Goal: Find specific page/section: Find specific page/section

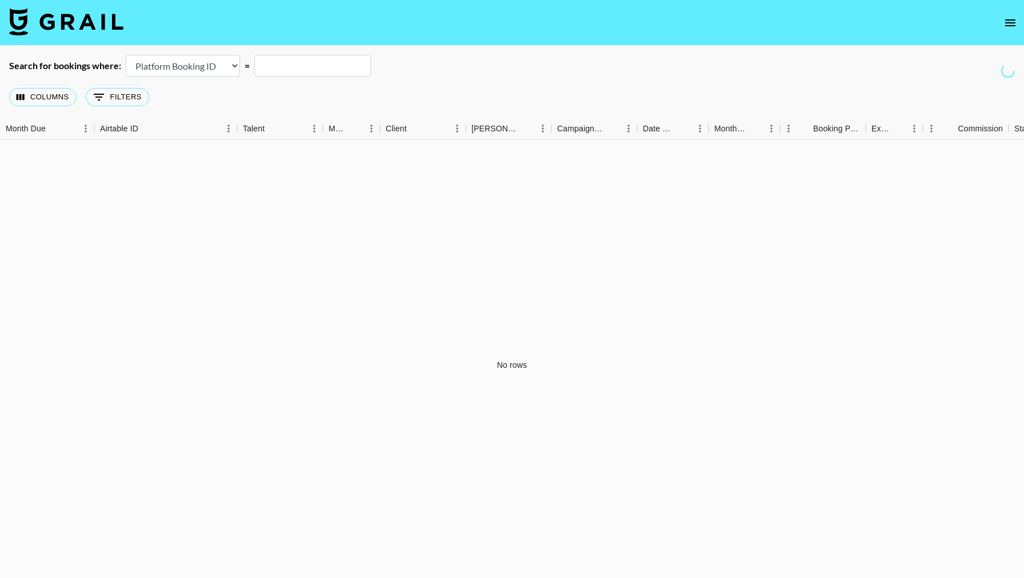
select select "id"
click at [1004, 28] on icon "open drawer" at bounding box center [1011, 23] width 14 height 14
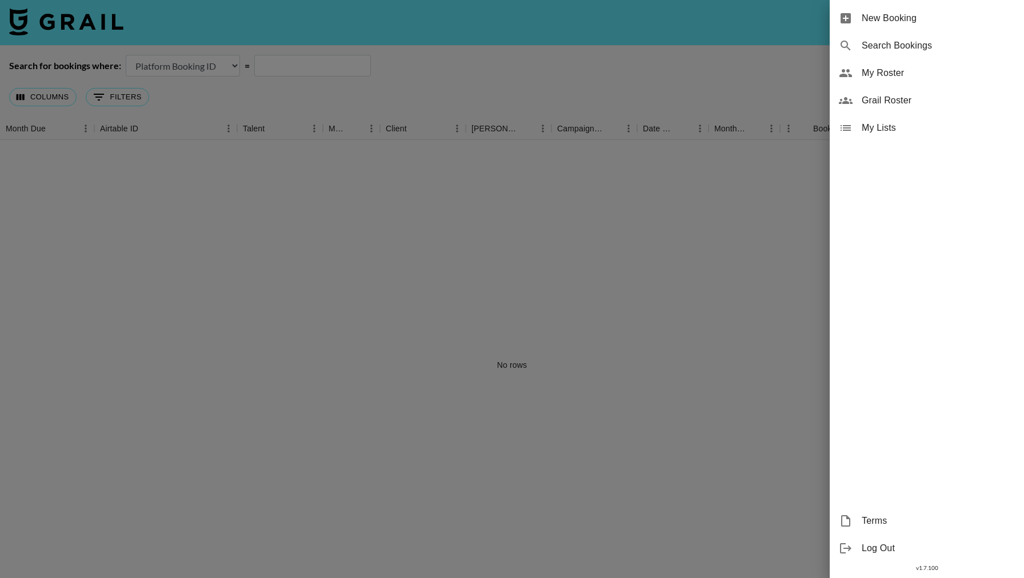
click at [941, 70] on span "My Roster" at bounding box center [938, 73] width 153 height 14
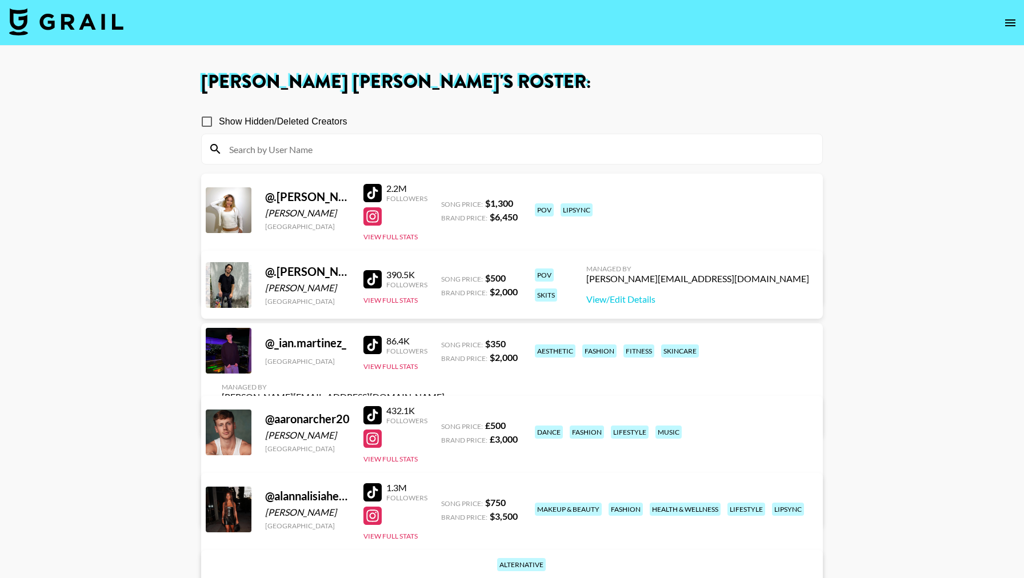
click at [487, 140] on input at bounding box center [518, 149] width 593 height 18
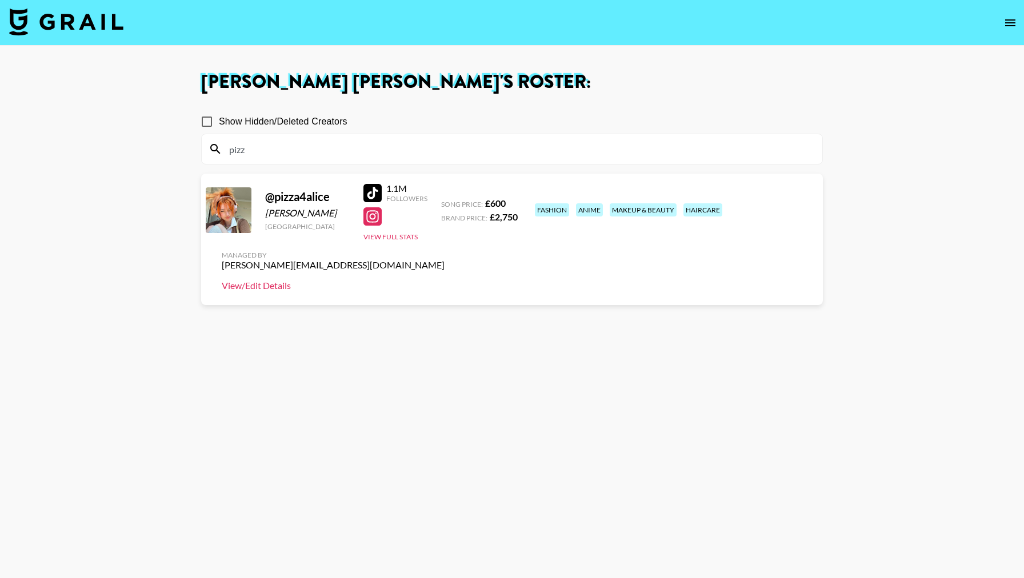
type input "pizz"
click at [445, 280] on link "View/Edit Details" at bounding box center [333, 285] width 223 height 11
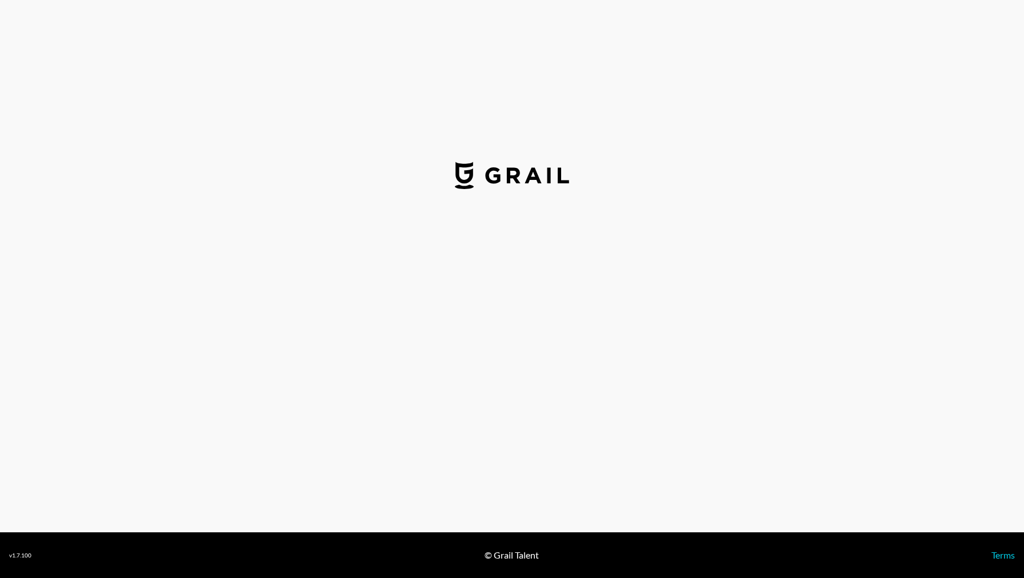
select select "GBP"
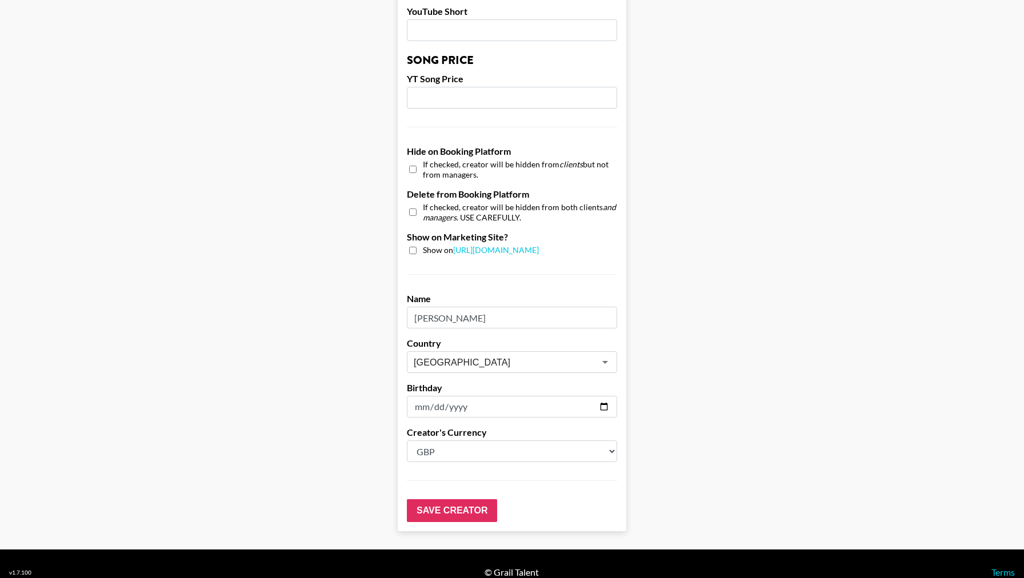
scroll to position [971, 0]
